Goal: Find specific page/section: Find specific page/section

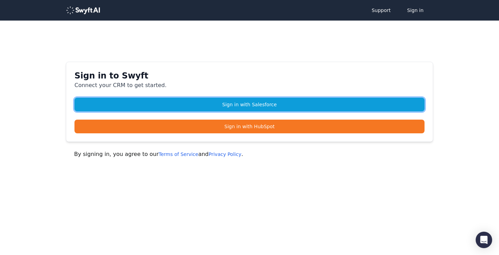
click at [231, 104] on link "Sign in with Salesforce" at bounding box center [249, 105] width 350 height 14
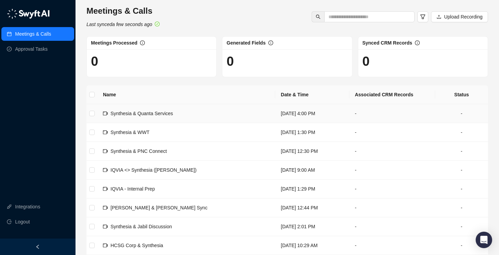
click at [165, 113] on span "Synthesia & Quanta Services" at bounding box center [142, 113] width 62 height 5
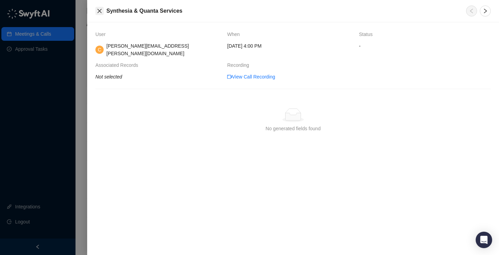
click at [100, 11] on icon "close" at bounding box center [99, 10] width 5 height 5
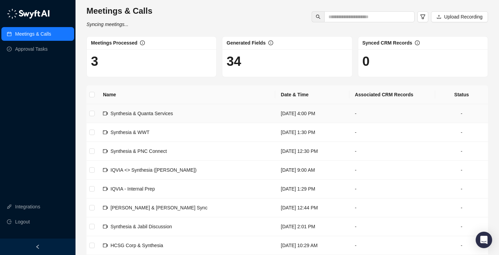
click at [226, 118] on td "Synthesia & Quanta Services" at bounding box center [186, 113] width 178 height 19
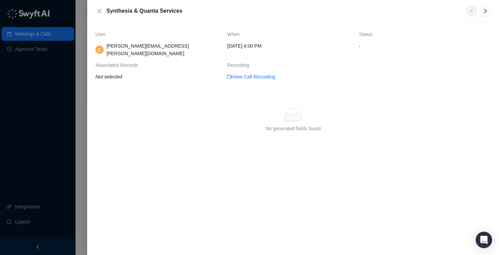
click at [77, 118] on div at bounding box center [249, 127] width 499 height 255
